Goal: Information Seeking & Learning: Learn about a topic

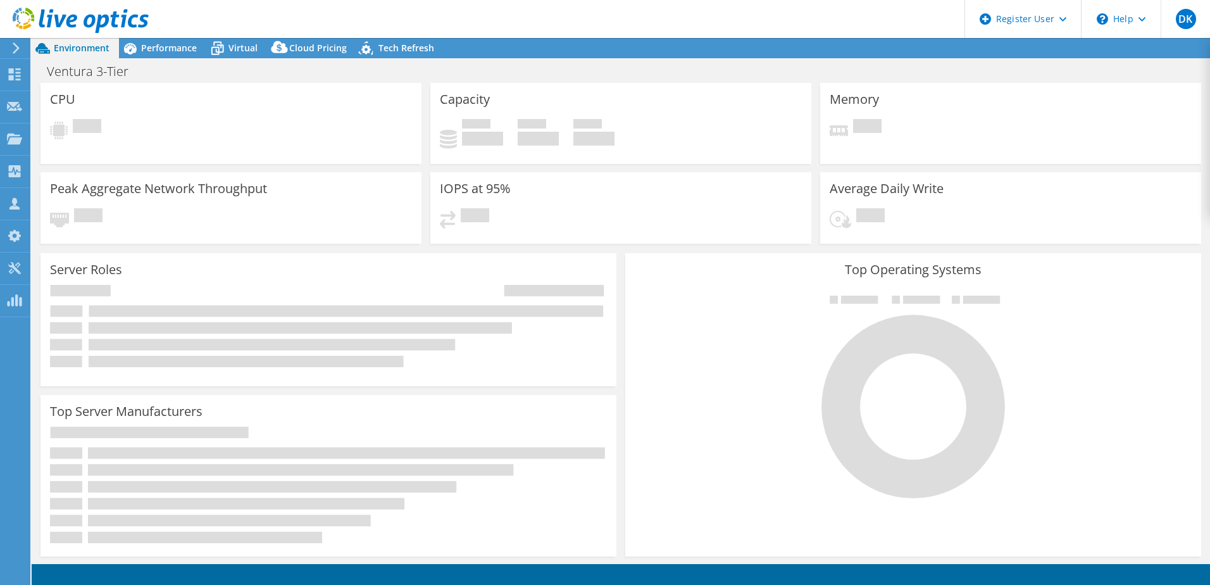
select select "EULondon"
select select "GBP"
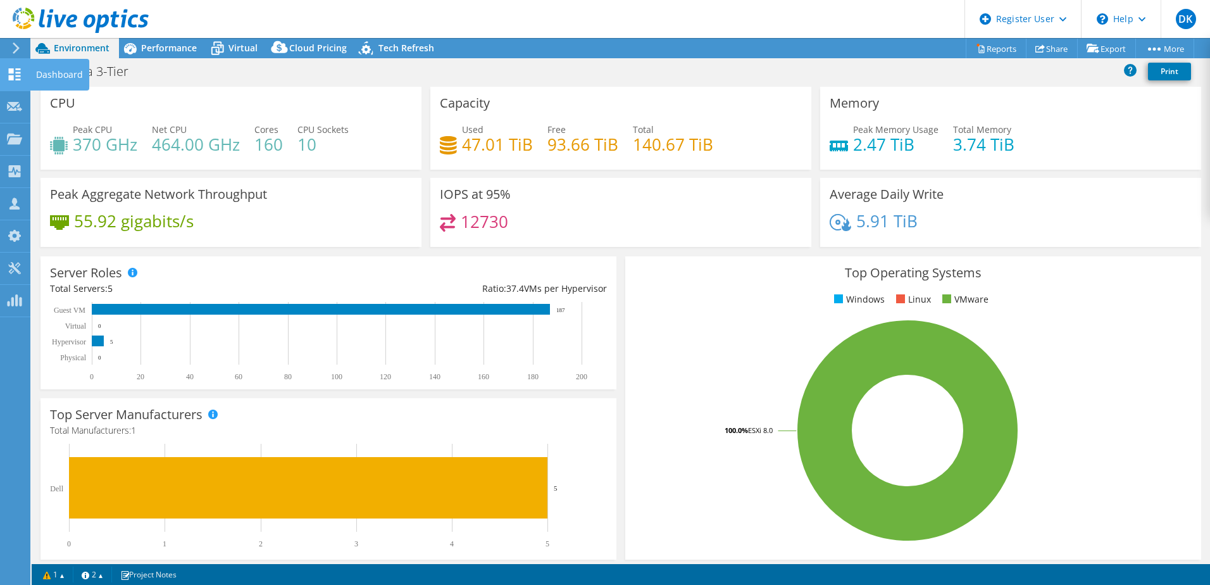
click at [16, 73] on use at bounding box center [15, 74] width 12 height 12
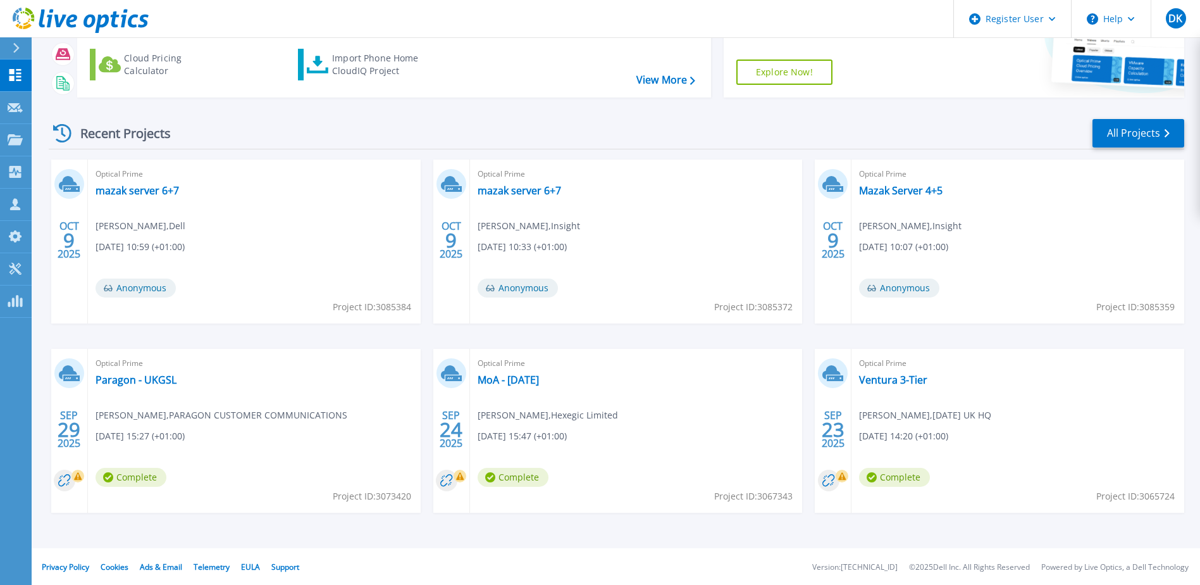
scroll to position [116, 0]
click at [142, 382] on link "Paragon - UKGSL" at bounding box center [136, 378] width 81 height 13
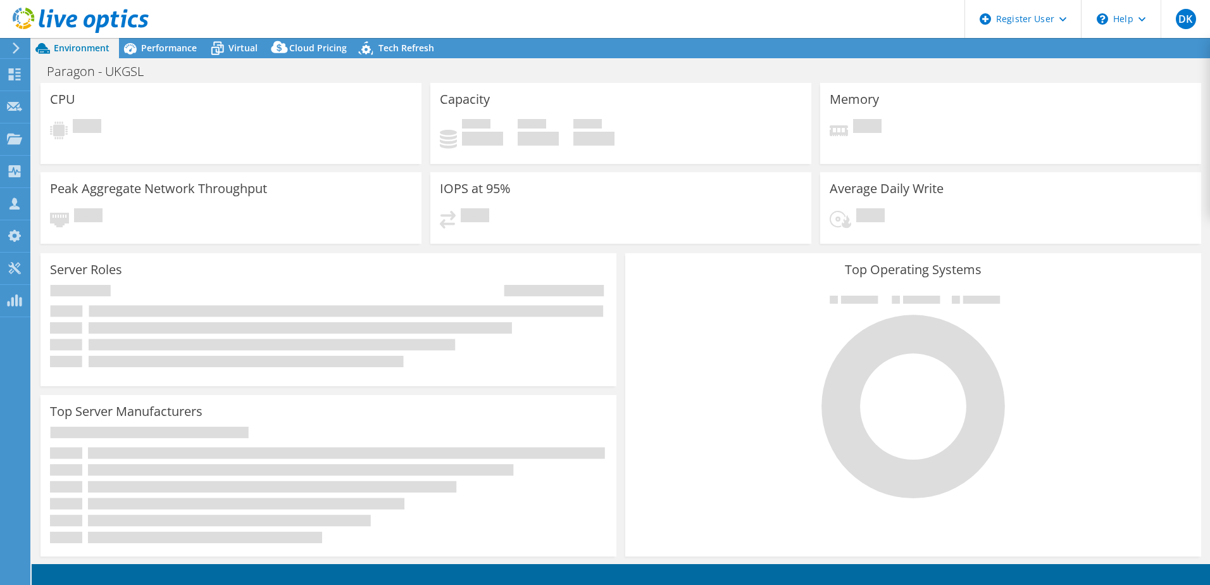
select select "USD"
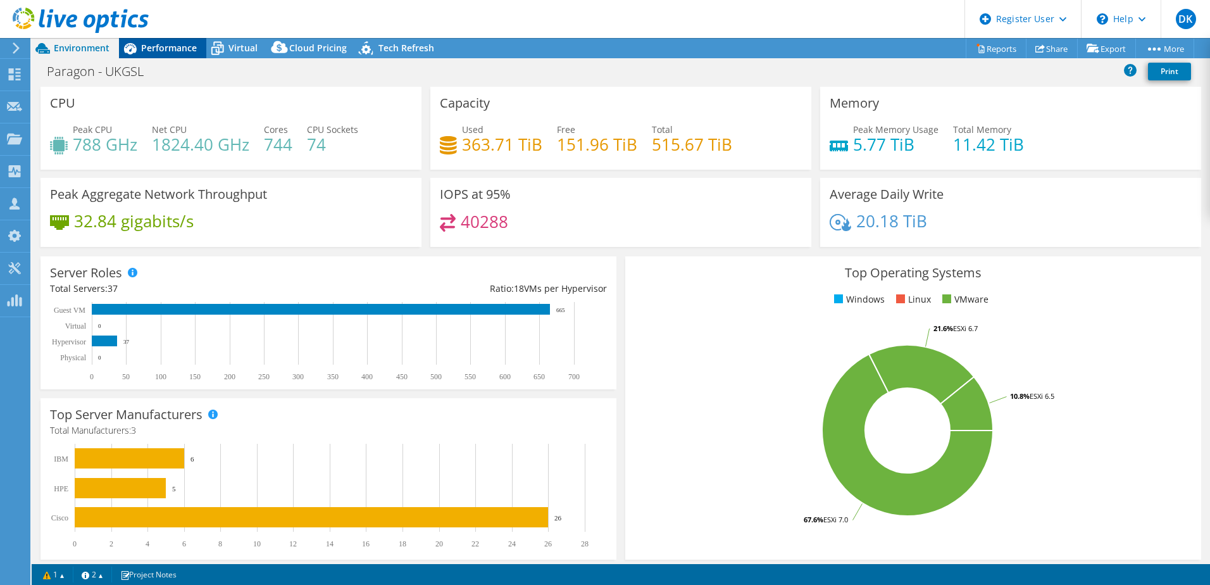
click at [172, 49] on span "Performance" at bounding box center [169, 48] width 56 height 12
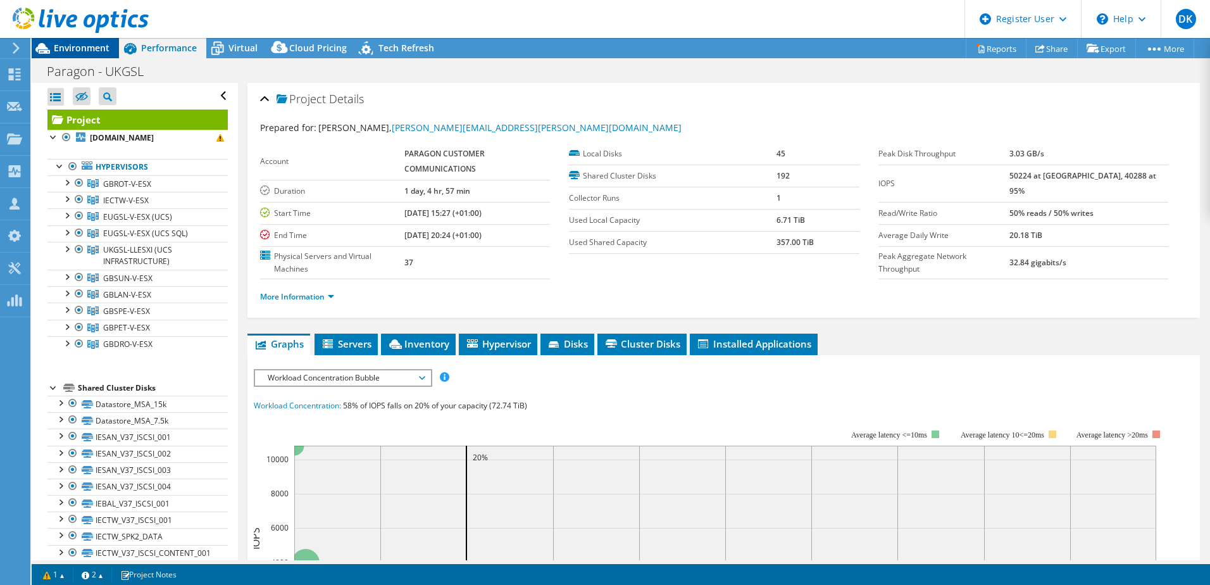
click at [65, 44] on span "Environment" at bounding box center [82, 48] width 56 height 12
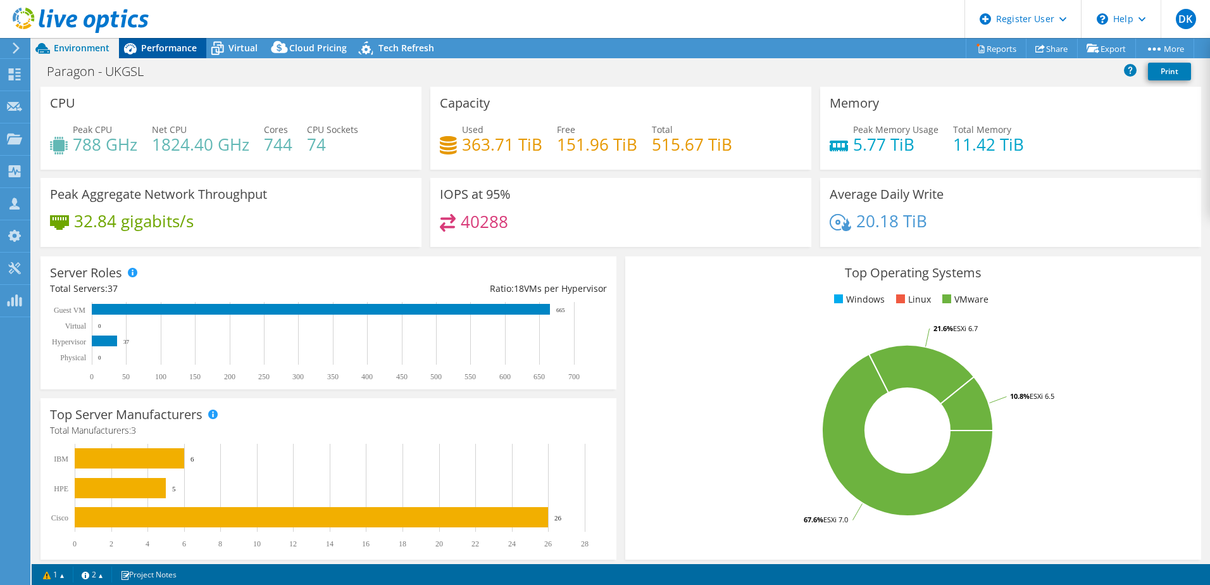
click at [164, 45] on span "Performance" at bounding box center [169, 48] width 56 height 12
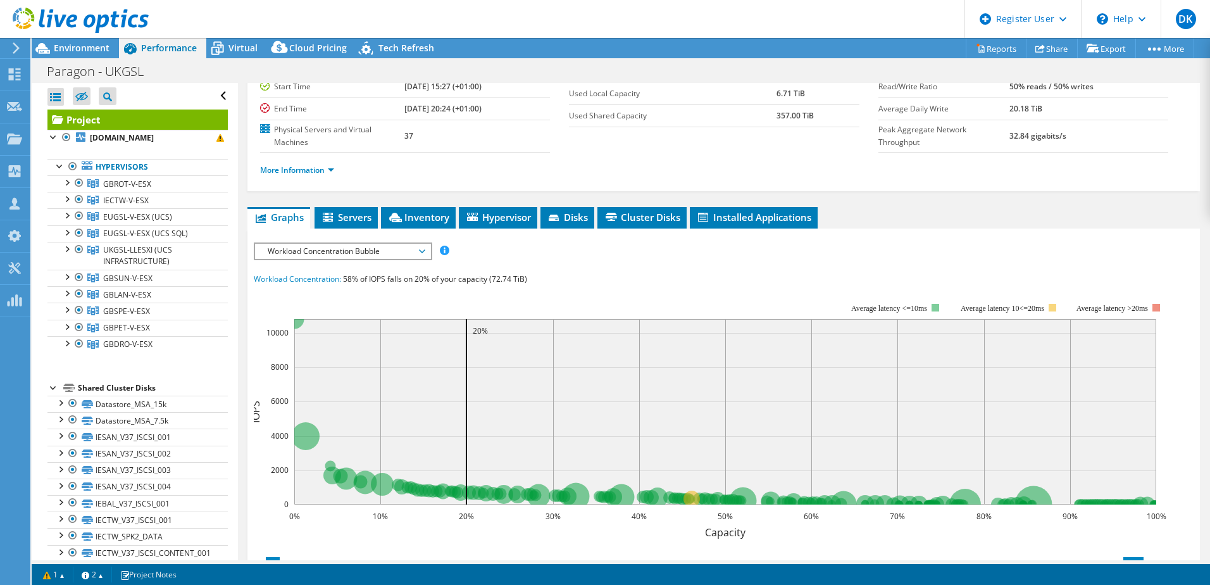
drag, startPoint x: 325, startPoint y: 14, endPoint x: 304, endPoint y: 75, distance: 64.0
click at [324, 14] on header "DK Dell User [PERSON_NAME] [PERSON_NAME][EMAIL_ADDRESS][DOMAIN_NAME] Dell My Pr…" at bounding box center [605, 19] width 1210 height 38
click at [84, 51] on span "Environment" at bounding box center [82, 48] width 56 height 12
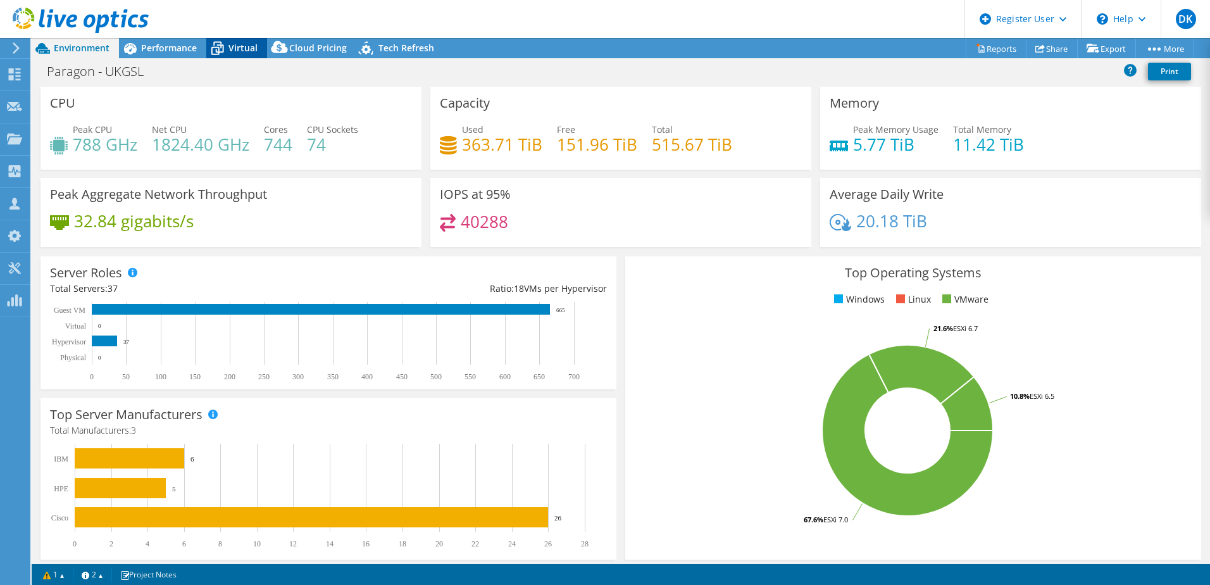
drag, startPoint x: 242, startPoint y: 48, endPoint x: 260, endPoint y: 54, distance: 19.2
click at [242, 47] on span "Virtual" at bounding box center [242, 48] width 29 height 12
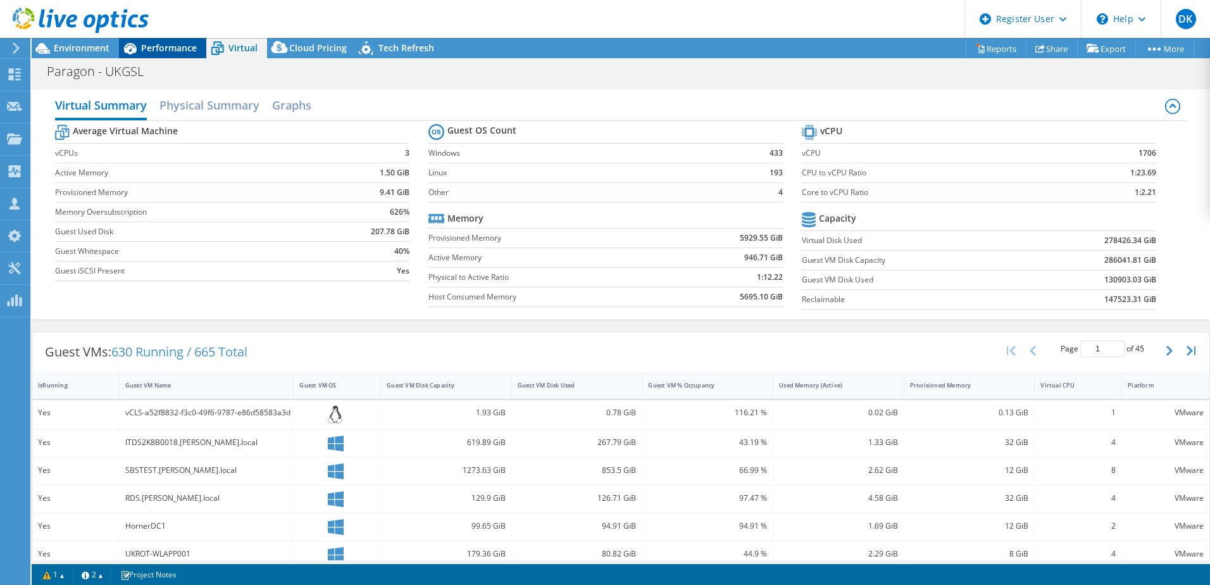
click at [157, 47] on span "Performance" at bounding box center [169, 48] width 56 height 12
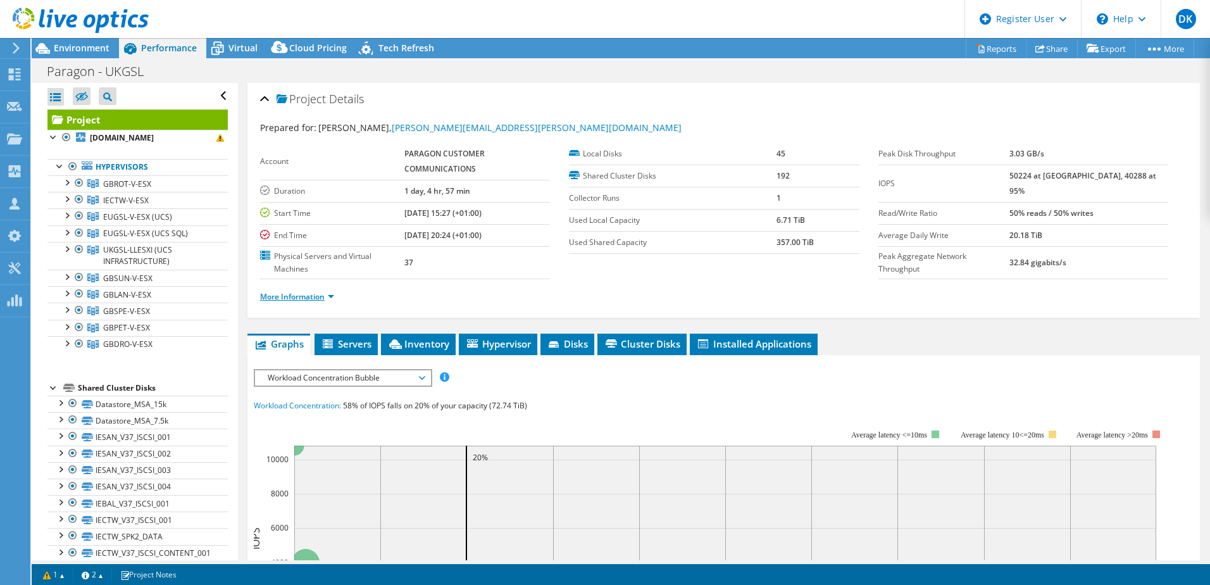
click at [323, 296] on link "More Information" at bounding box center [297, 296] width 74 height 11
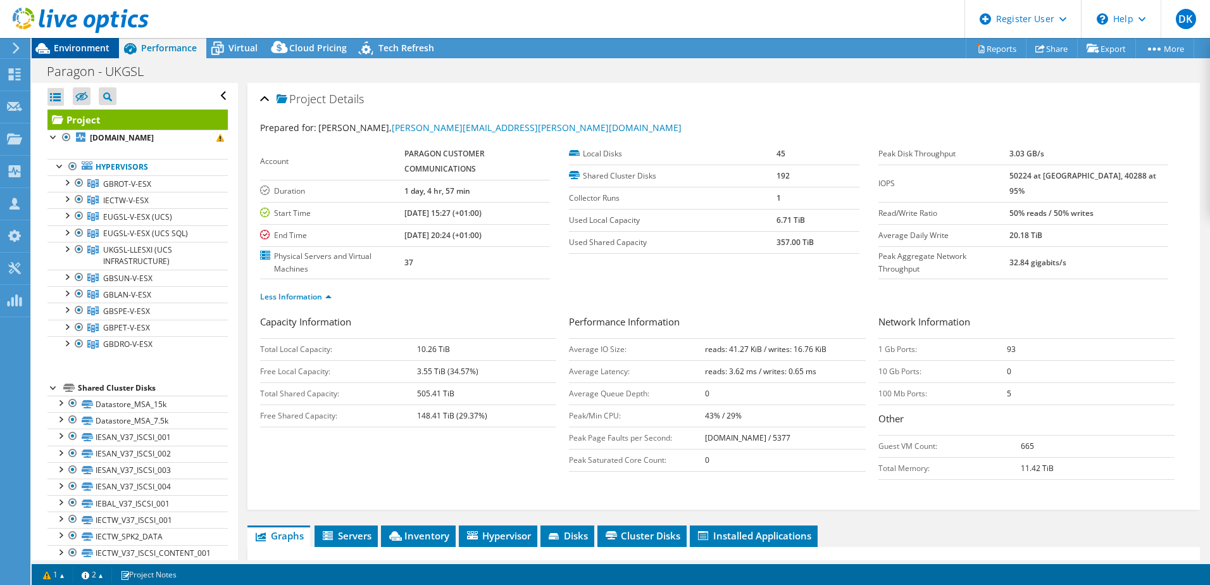
click at [75, 49] on span "Environment" at bounding box center [82, 48] width 56 height 12
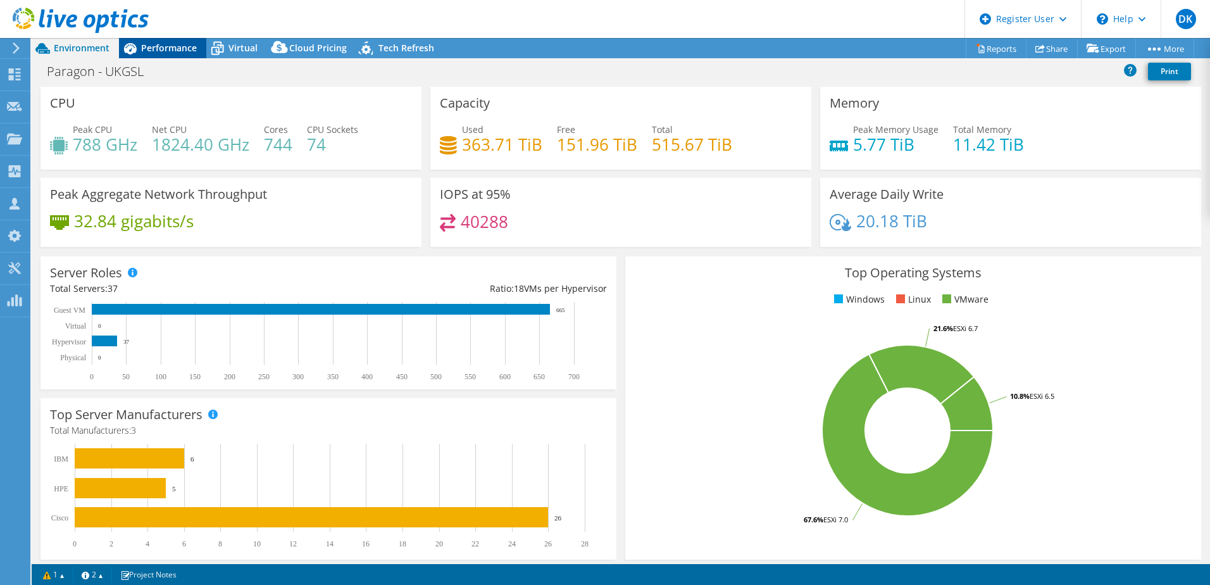
click at [157, 48] on span "Performance" at bounding box center [169, 48] width 56 height 12
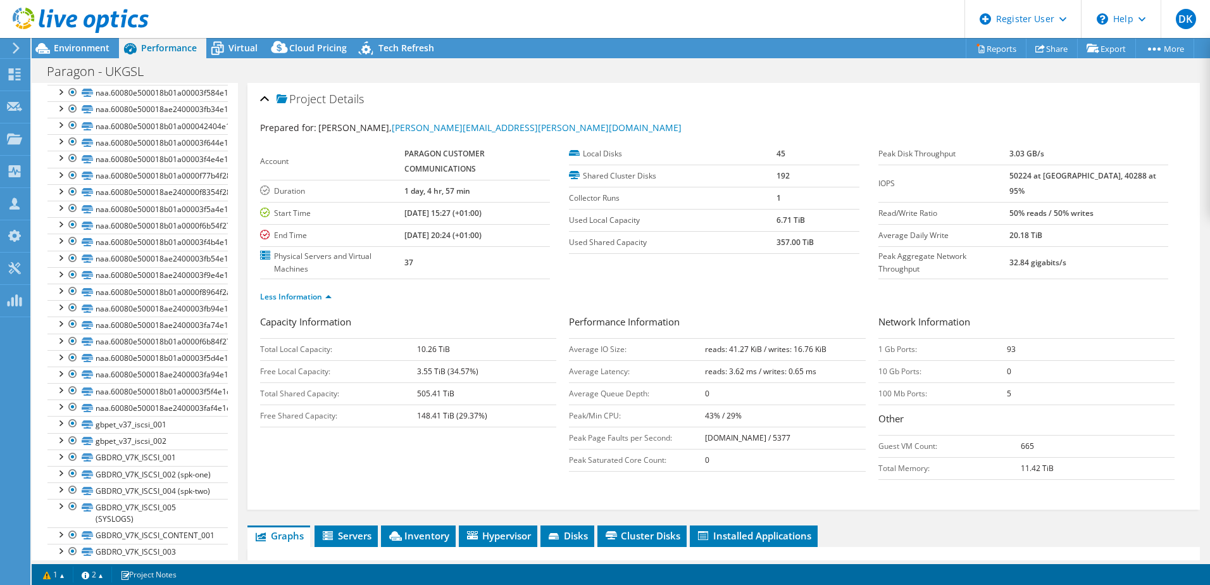
scroll to position [3100, 0]
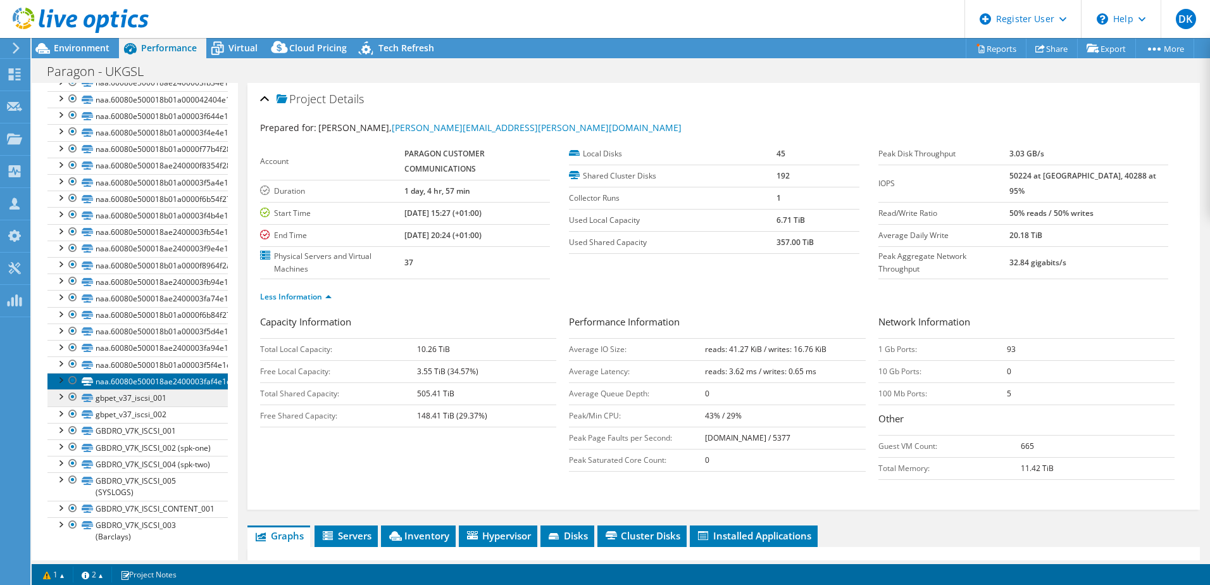
drag, startPoint x: 111, startPoint y: 359, endPoint x: 145, endPoint y: 367, distance: 35.1
click at [113, 373] on link "naa.60080e500018ae2400003faf4e1c1310" at bounding box center [137, 381] width 180 height 16
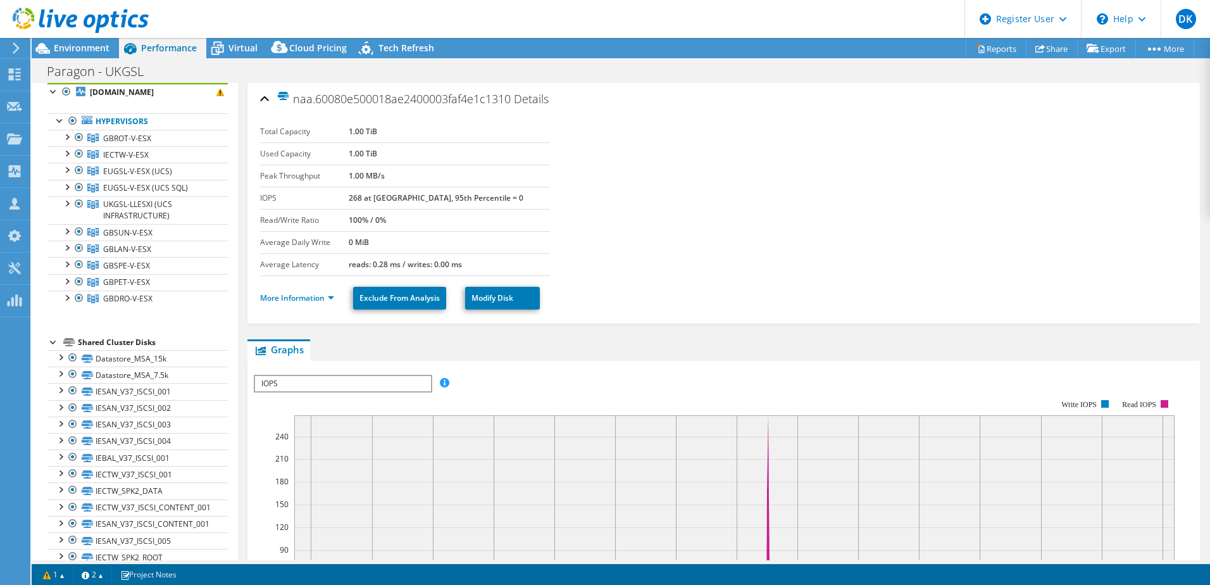
scroll to position [0, 0]
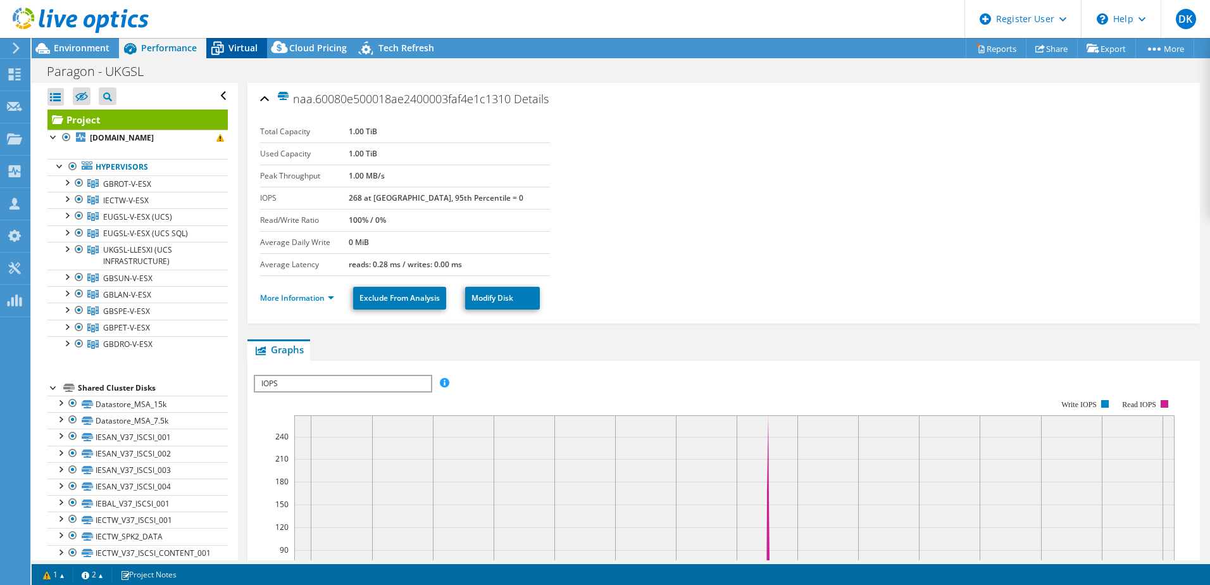
click at [238, 49] on span "Virtual" at bounding box center [242, 48] width 29 height 12
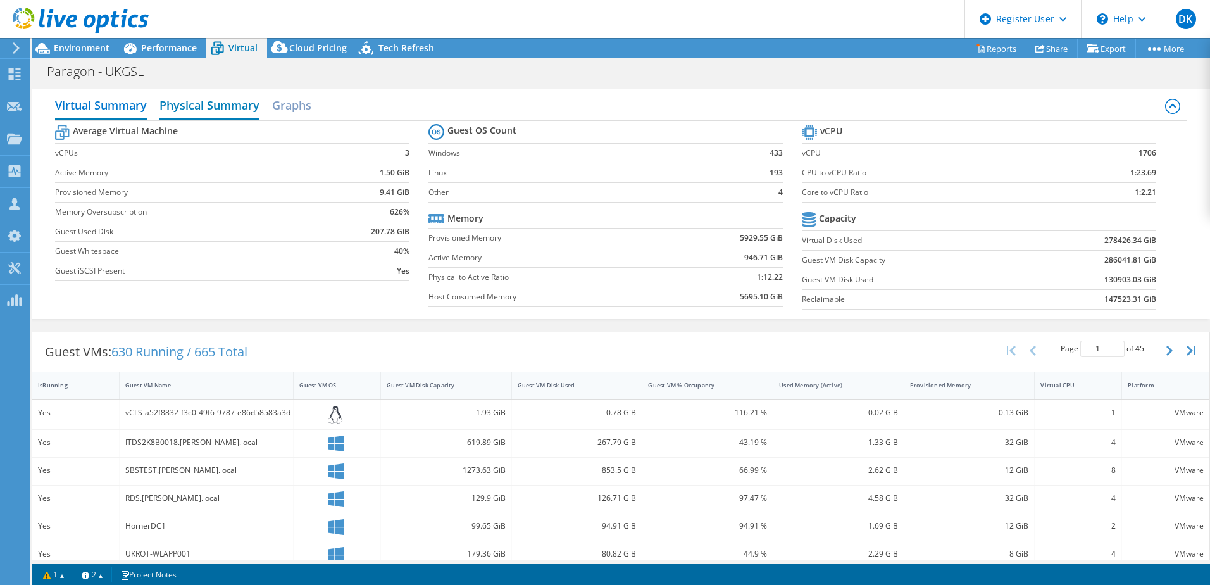
click at [199, 108] on h2 "Physical Summary" at bounding box center [209, 106] width 100 height 28
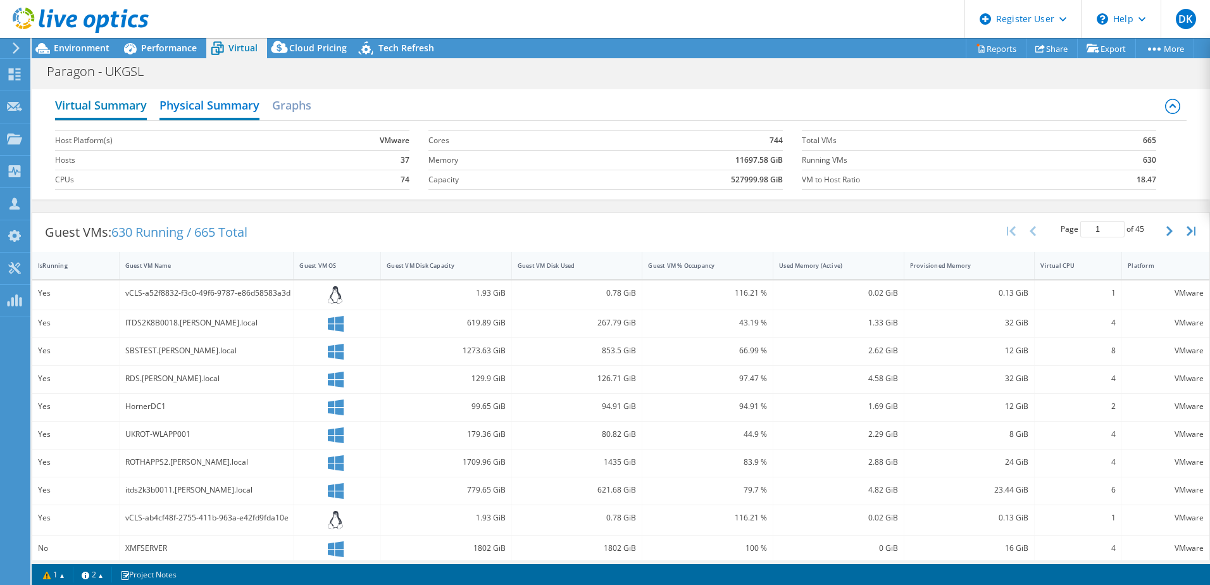
click at [127, 112] on h2 "Virtual Summary" at bounding box center [101, 106] width 92 height 28
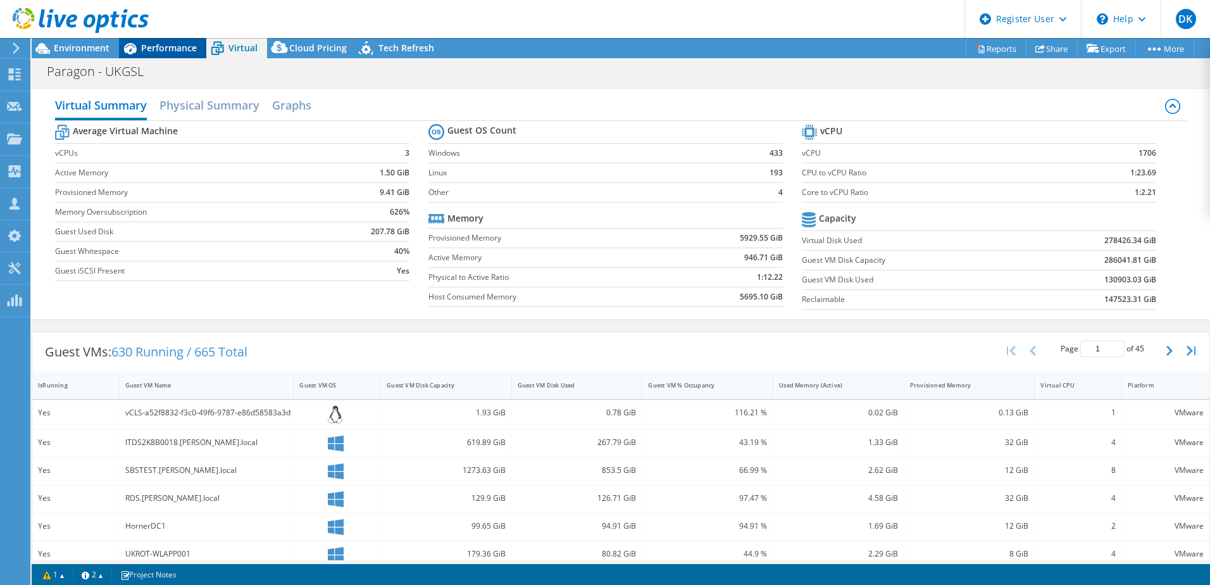
click at [151, 48] on span "Performance" at bounding box center [169, 48] width 56 height 12
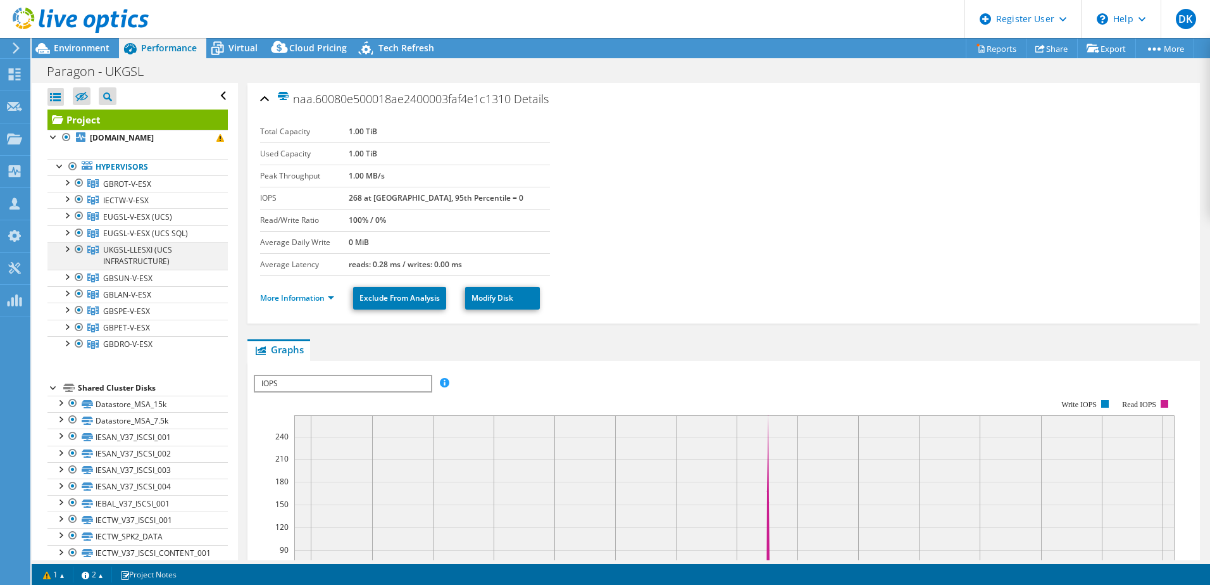
click at [67, 254] on div at bounding box center [66, 248] width 13 height 13
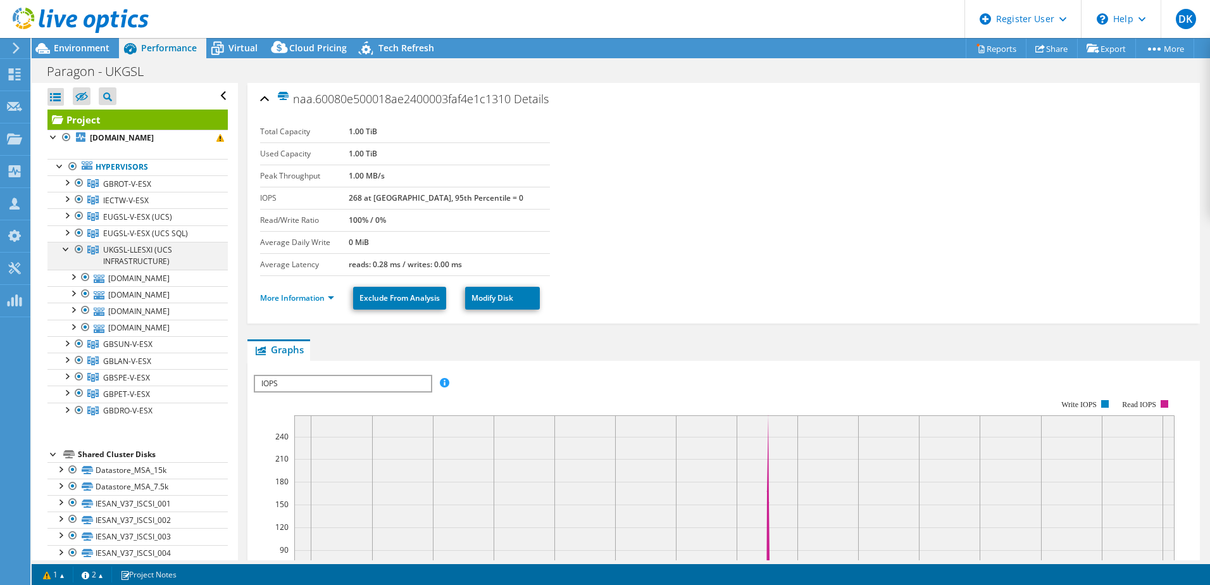
click at [66, 254] on div at bounding box center [66, 248] width 13 height 13
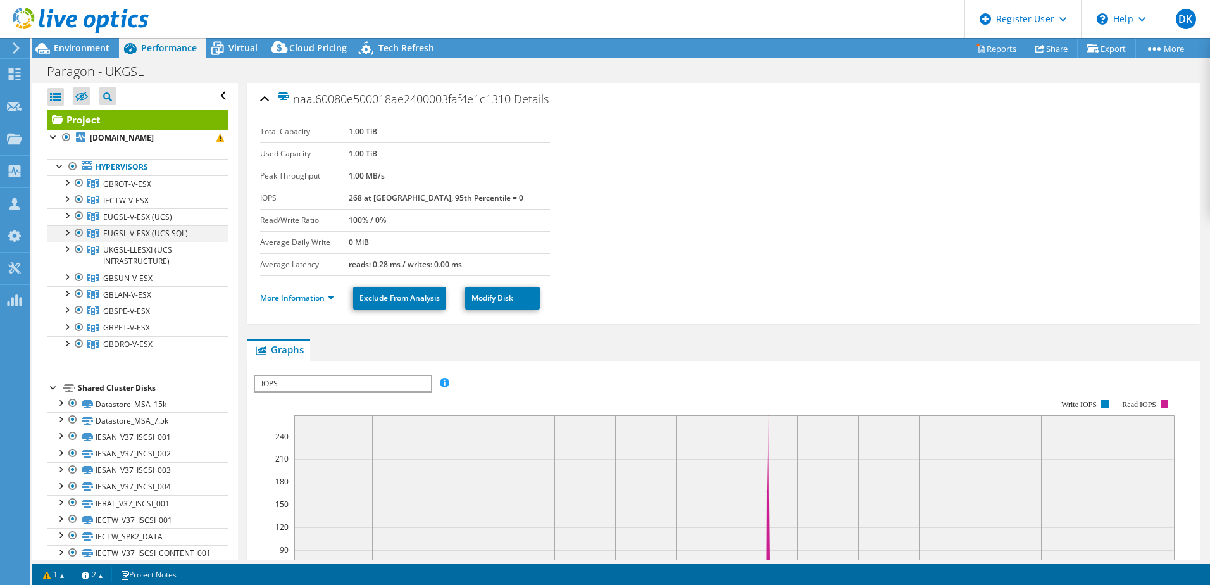
click at [67, 238] on div at bounding box center [66, 231] width 13 height 13
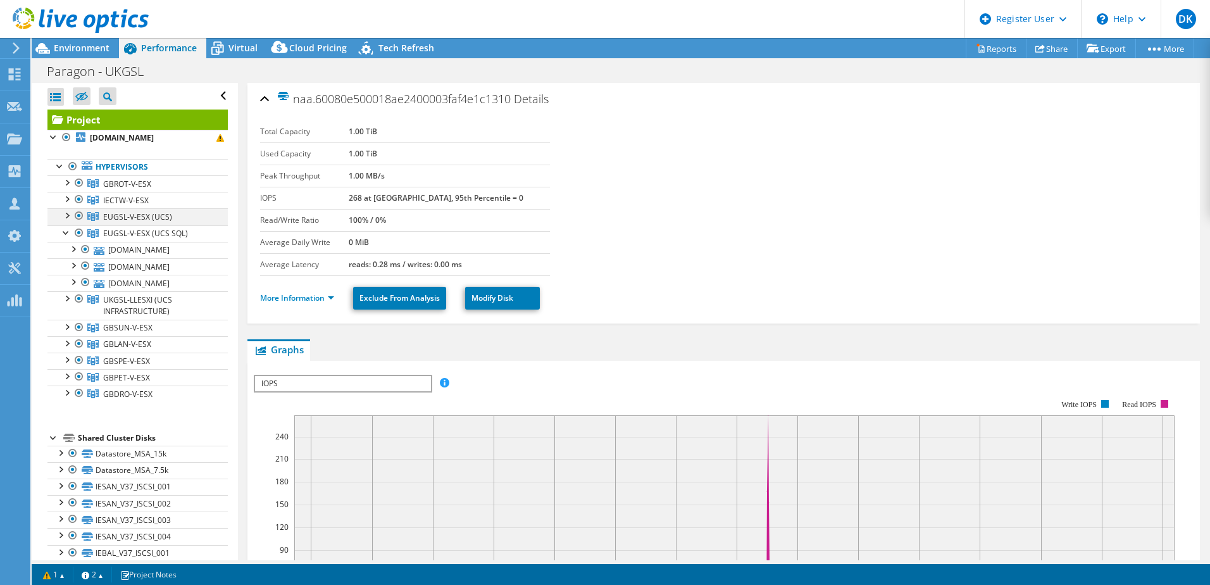
click at [68, 221] on div at bounding box center [66, 214] width 13 height 13
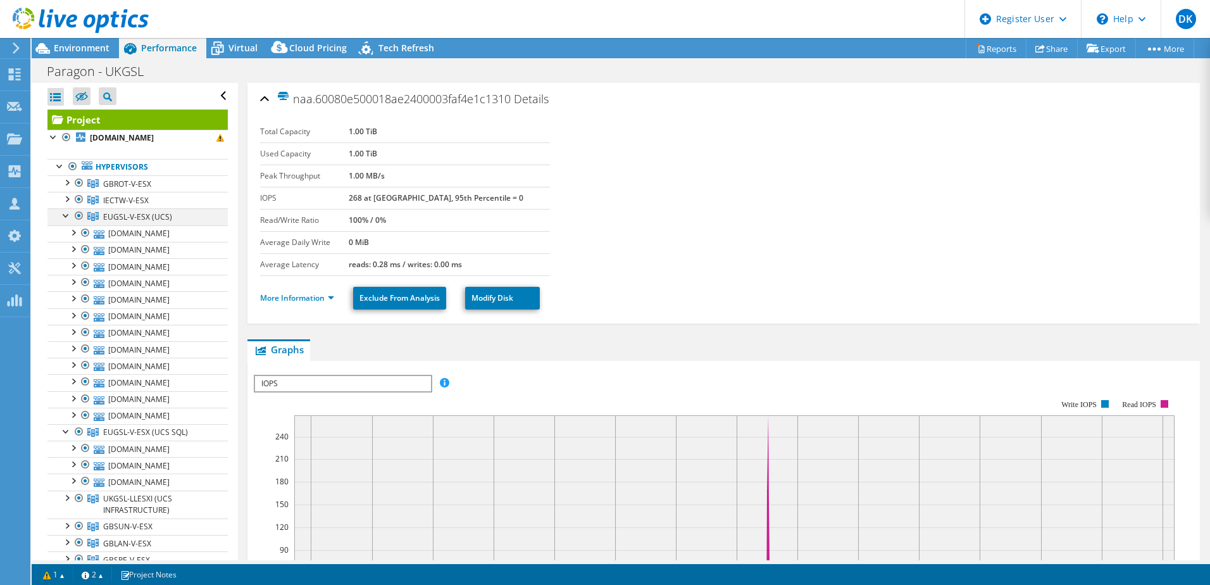
click at [68, 221] on div at bounding box center [66, 214] width 13 height 13
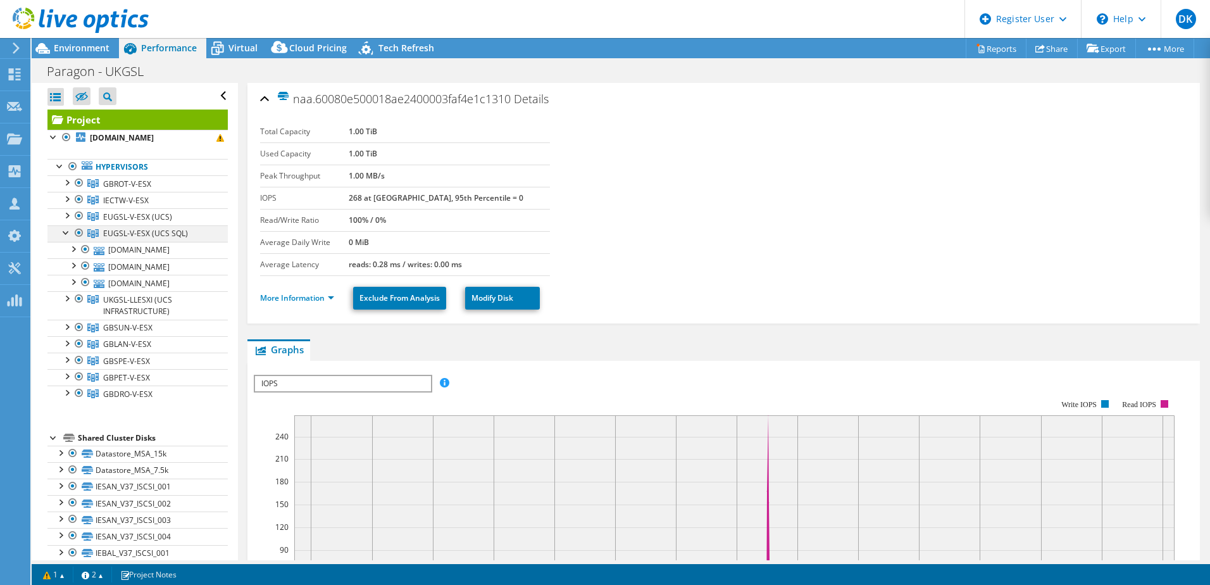
click at [65, 238] on div at bounding box center [66, 231] width 13 height 13
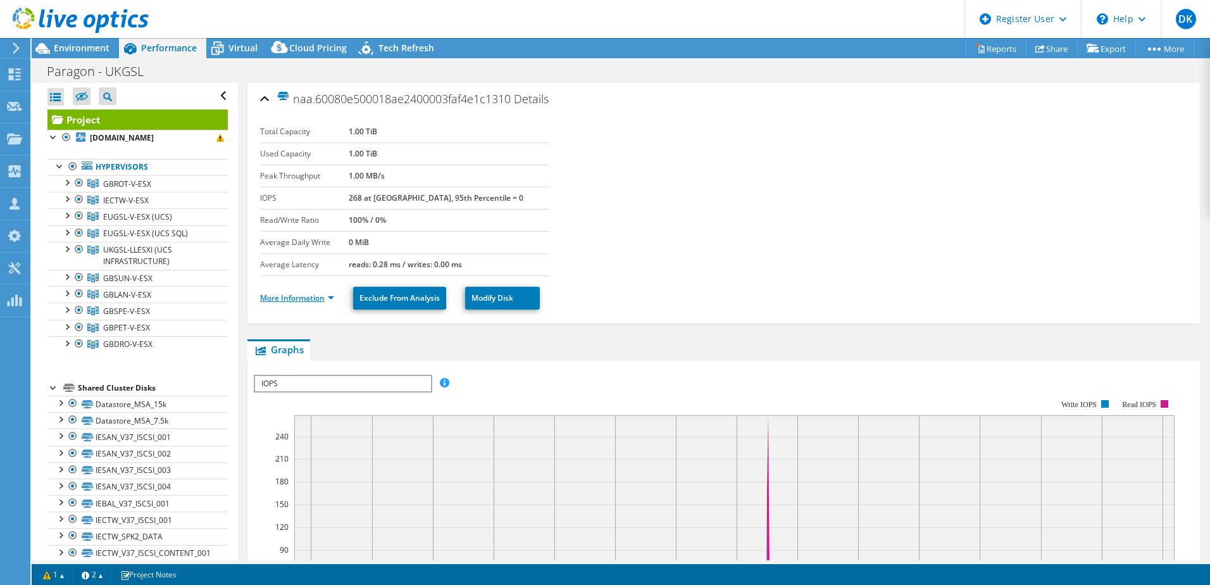
click at [273, 301] on link "More Information" at bounding box center [297, 297] width 74 height 11
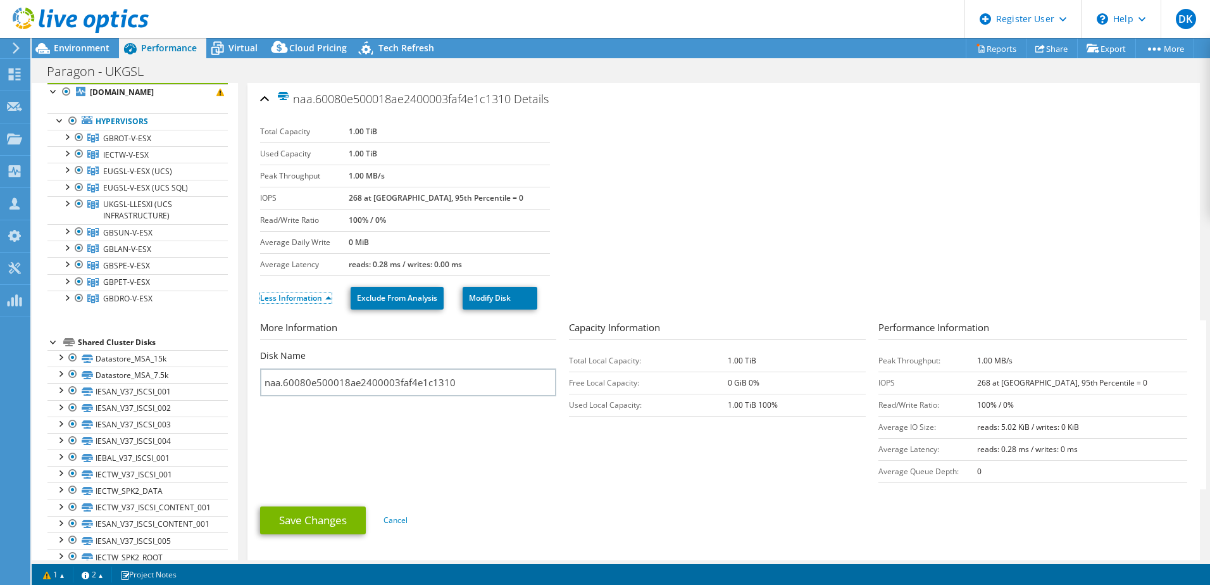
scroll to position [46, 0]
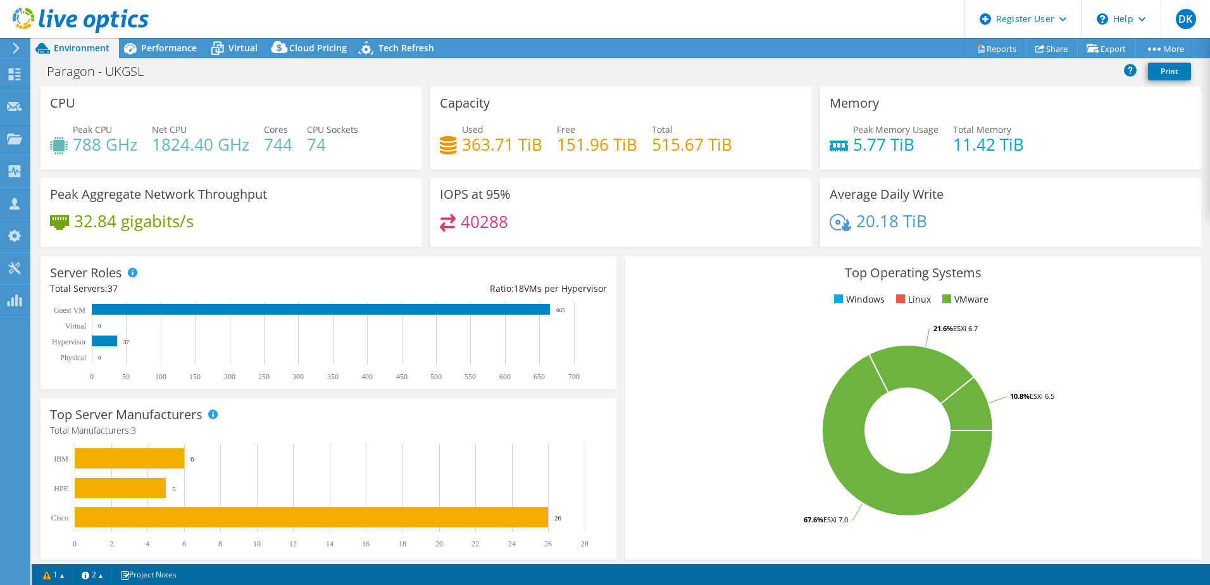
select select "USD"
